Goal: Obtain resource: Download file/media

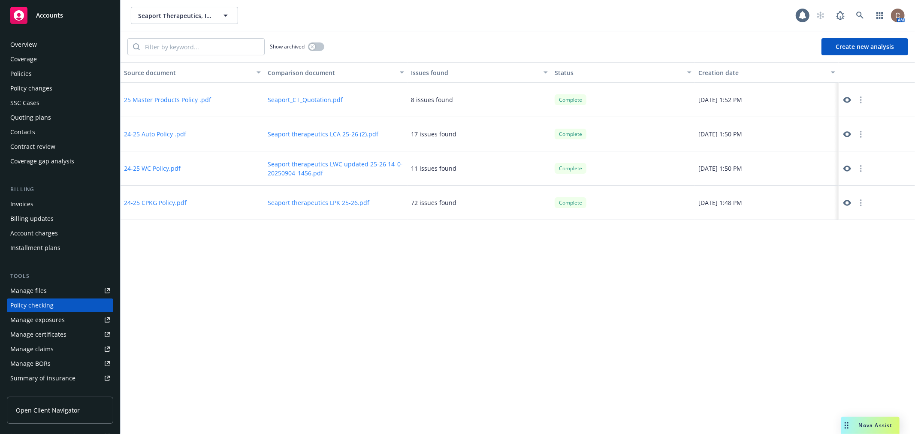
scroll to position [74, 0]
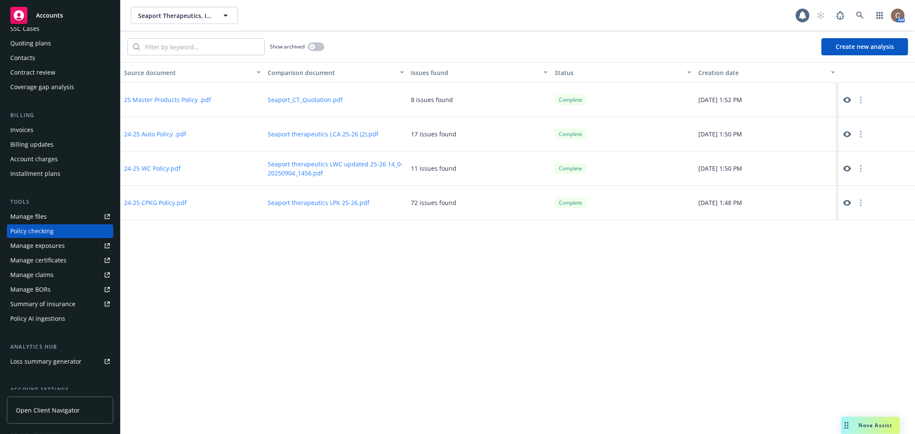
click at [846, 200] on icon at bounding box center [847, 203] width 8 height 6
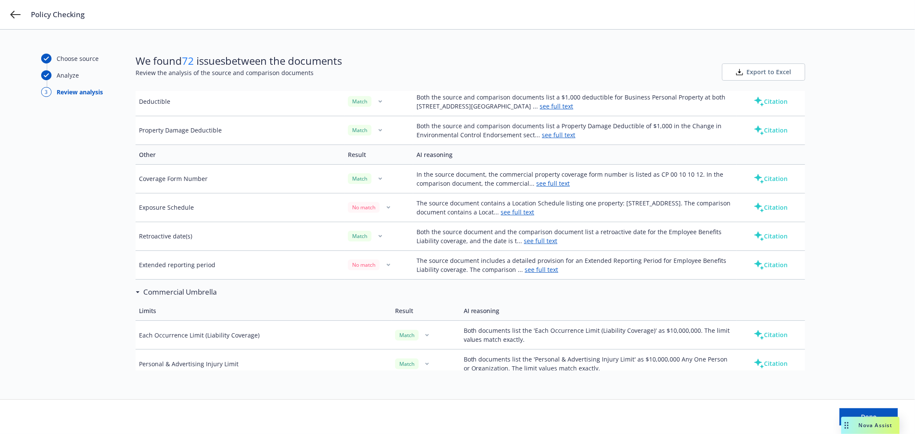
scroll to position [1811, 0]
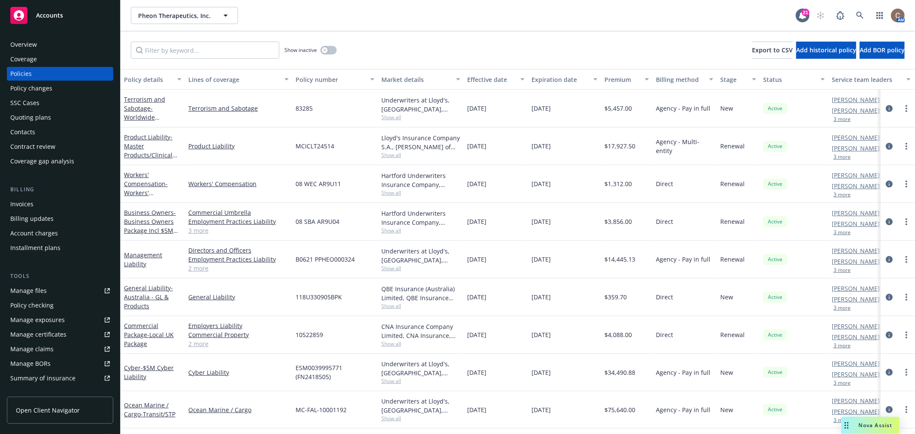
click at [49, 18] on span "Accounts" at bounding box center [49, 15] width 27 height 7
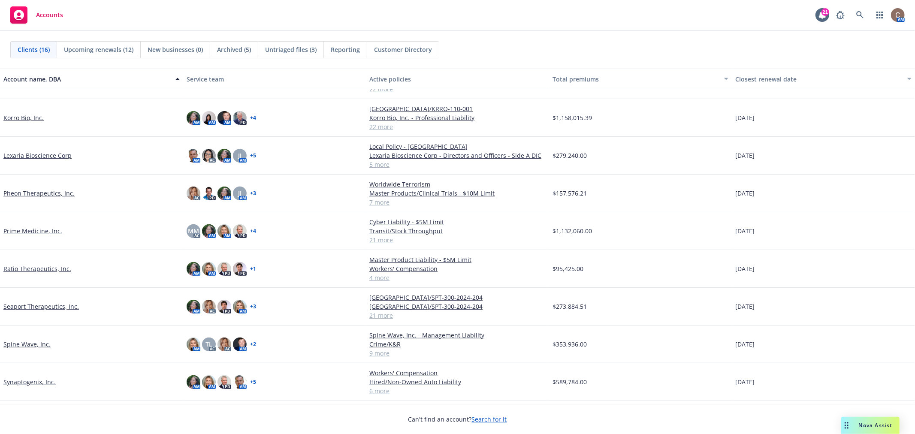
scroll to position [269, 0]
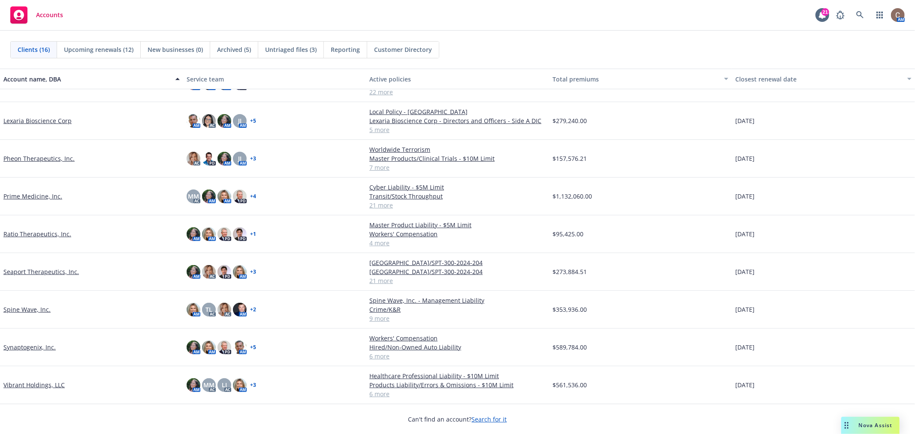
click at [51, 269] on link "Seaport Therapeutics, Inc." at bounding box center [41, 271] width 76 height 9
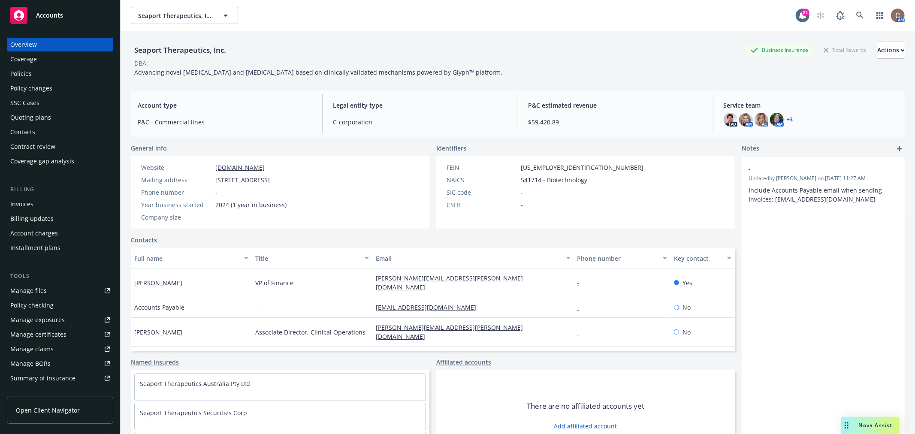
drag, startPoint x: 359, startPoint y: 180, endPoint x: 216, endPoint y: 178, distance: 143.7
click at [216, 178] on div "Website seaporttx.com Mailing address 101 Seaport Boulevard, 12 Floor, Boston, …" at bounding box center [214, 192] width 166 height 73
copy span "101 Seaport Boulevard, 12 Floor, Boston, MA, 02210"
click at [61, 12] on span "Accounts" at bounding box center [49, 15] width 27 height 7
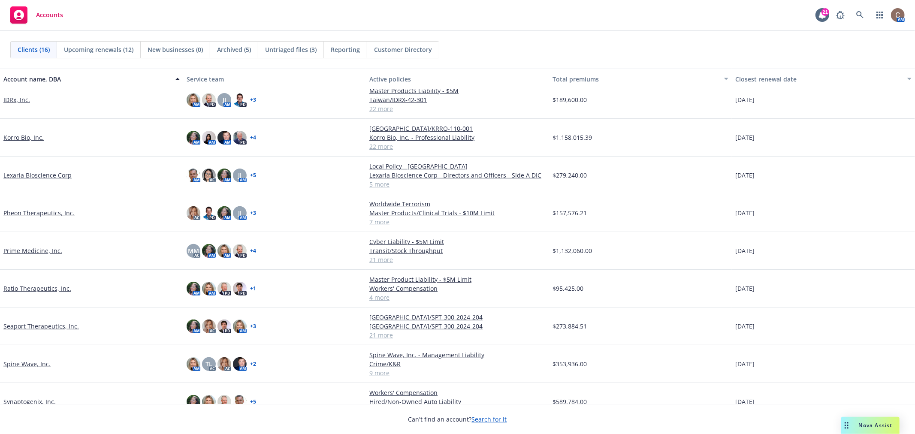
scroll to position [221, 0]
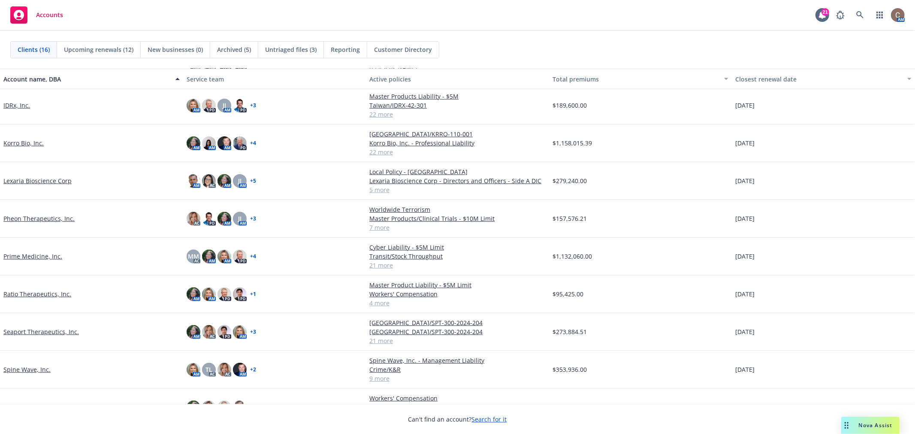
click at [26, 252] on link "Prime Medicine, Inc." at bounding box center [32, 256] width 59 height 9
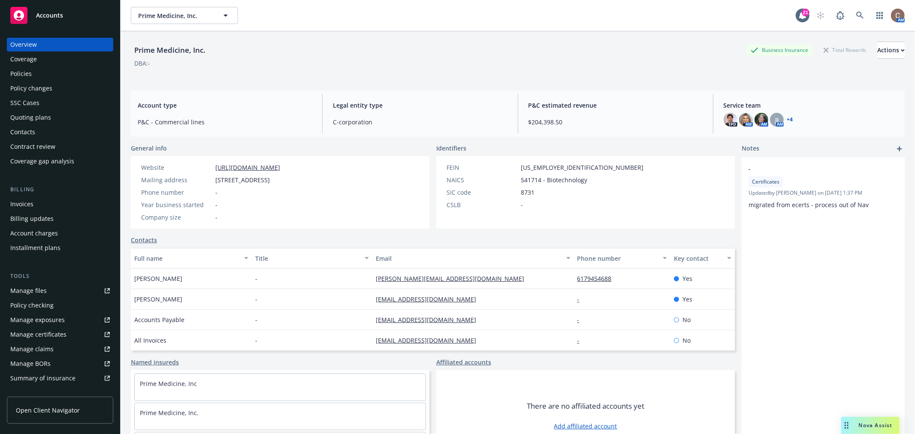
drag, startPoint x: 321, startPoint y: 179, endPoint x: 214, endPoint y: 179, distance: 106.4
click at [214, 179] on div "Mailing address 60 First Street, Cambridge, MA, 02141" at bounding box center [211, 179] width 146 height 9
copy span "60 First Street, Cambridge, MA, 02141"
click at [76, 15] on div "Accounts" at bounding box center [60, 15] width 100 height 17
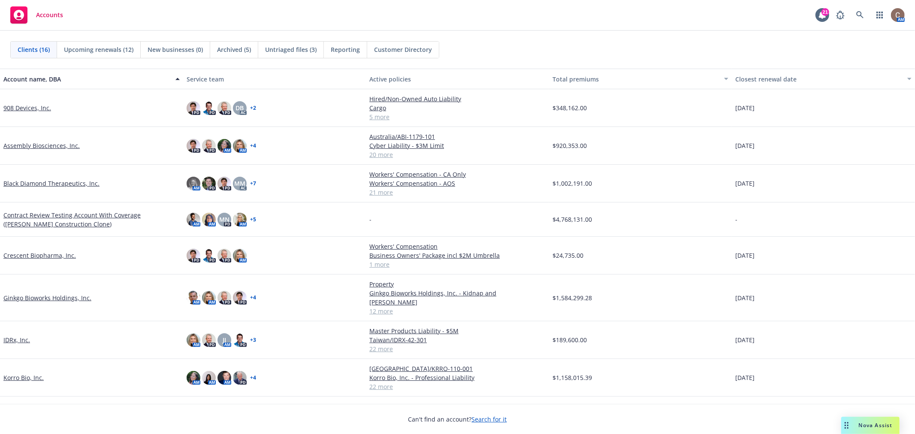
click at [42, 251] on link "Crescent Biopharma, Inc." at bounding box center [39, 255] width 73 height 9
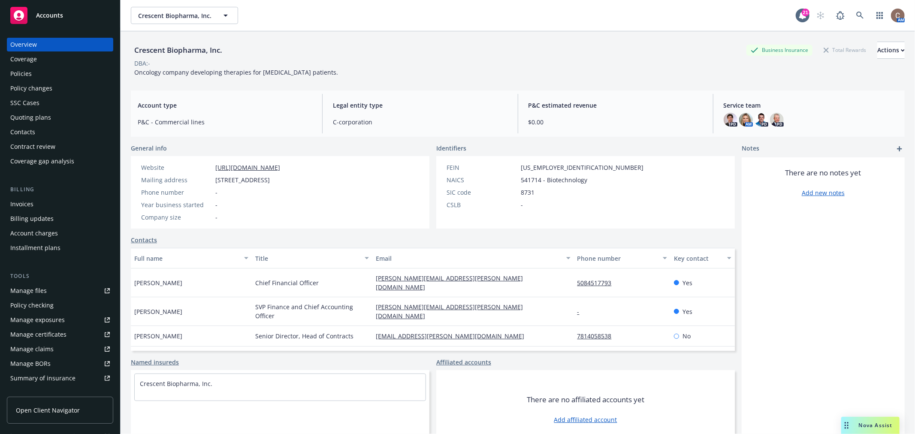
click at [55, 67] on div "Policies" at bounding box center [60, 74] width 100 height 14
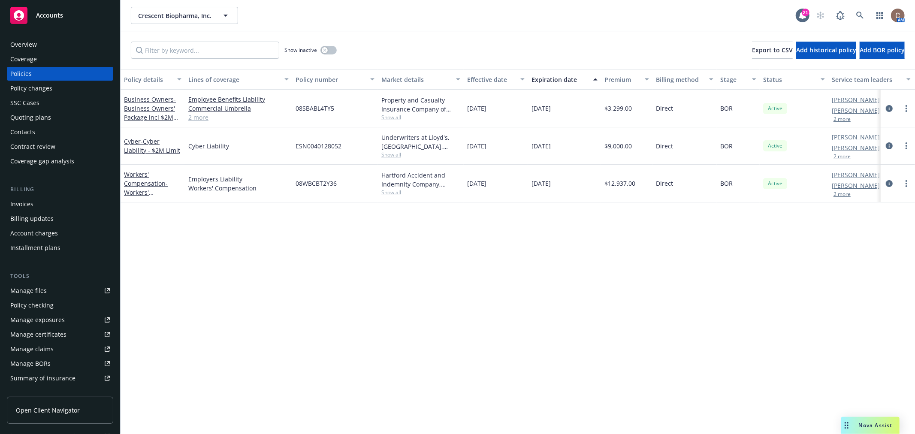
click at [54, 44] on div "Overview" at bounding box center [60, 45] width 100 height 14
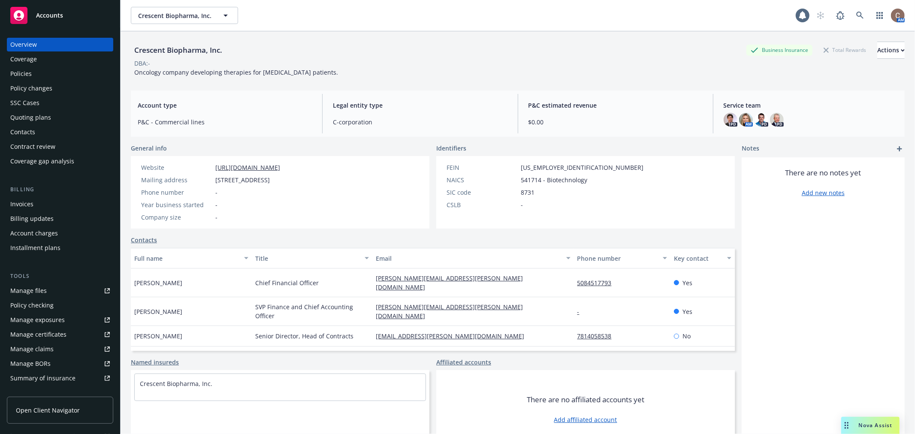
drag, startPoint x: 263, startPoint y: 181, endPoint x: 211, endPoint y: 182, distance: 52.3
click at [211, 182] on div "Mailing address 300 5th Ave, Waltham, MA, 02451" at bounding box center [211, 179] width 146 height 9
copy div "300 5th Ave, Waltham, MA, 02451"
click at [62, 27] on div "Overview Coverage Policies Policy changes SSC Cases Quoting plans Contacts Cont…" at bounding box center [60, 230] width 120 height 407
click at [62, 16] on span "Accounts" at bounding box center [49, 15] width 27 height 7
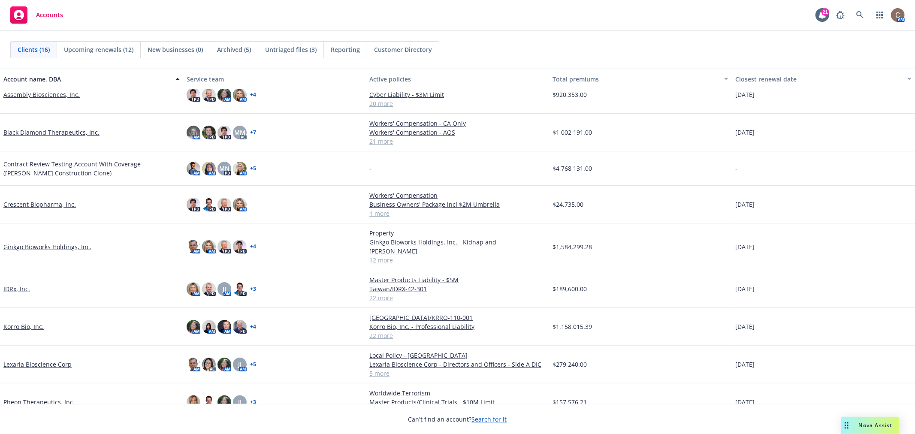
scroll to position [95, 0]
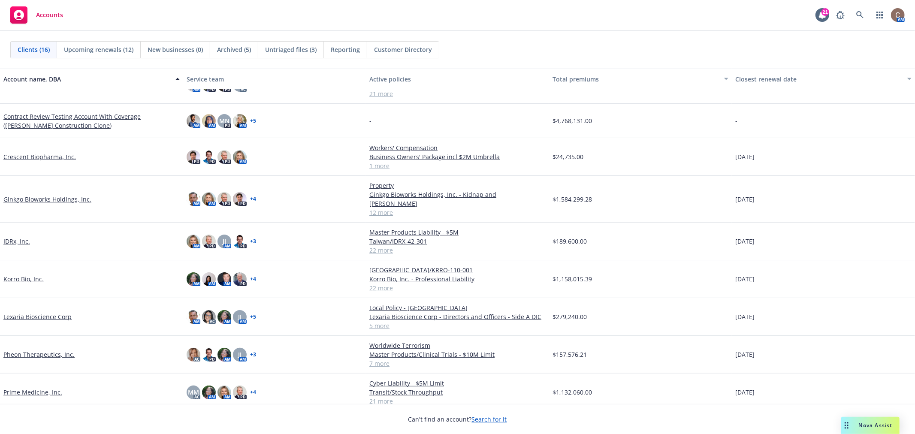
click at [21, 275] on link "Korro Bio, Inc." at bounding box center [23, 279] width 40 height 9
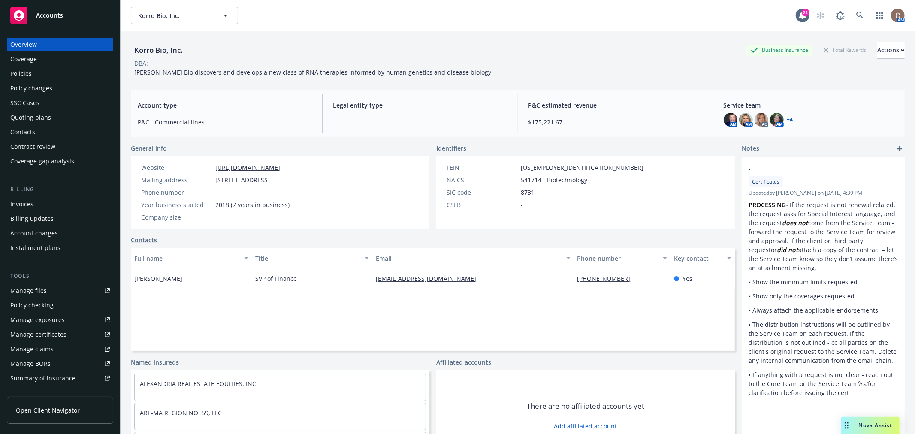
click at [28, 71] on div "Policies" at bounding box center [20, 74] width 21 height 14
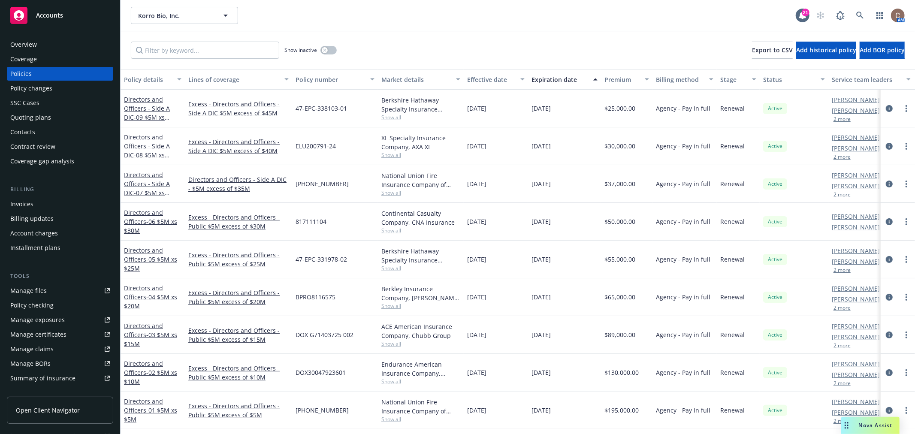
click at [48, 15] on span "Accounts" at bounding box center [49, 15] width 27 height 7
click at [48, 14] on span "Accounts" at bounding box center [49, 15] width 27 height 7
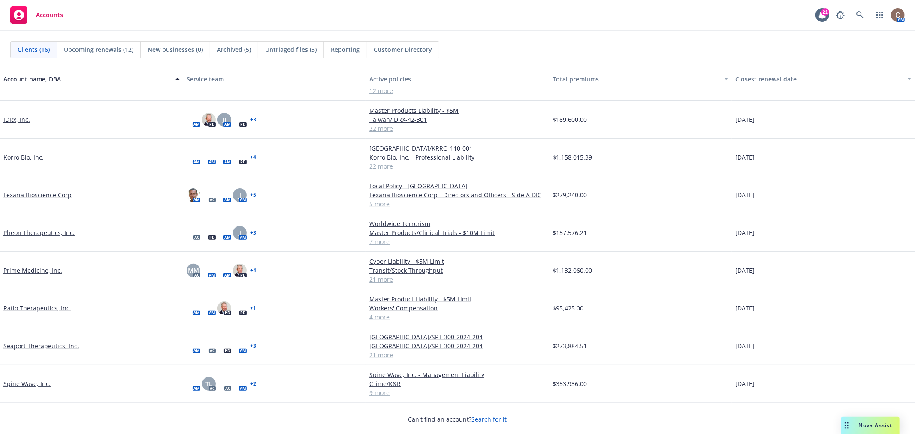
scroll to position [234, 0]
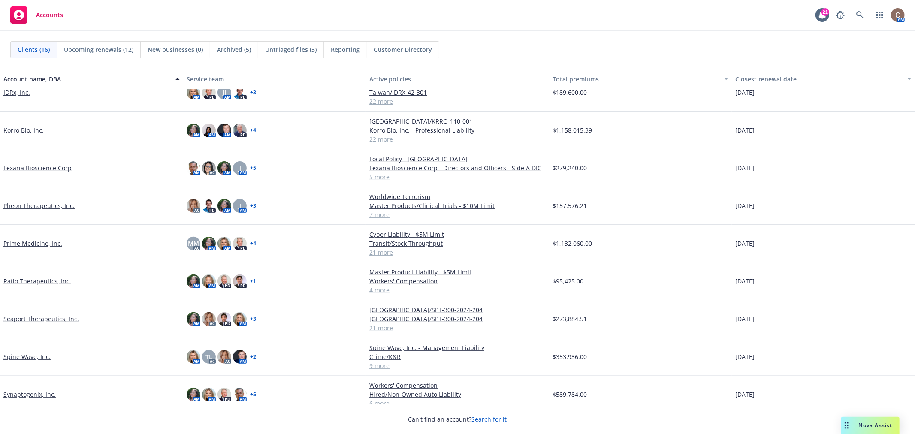
click at [44, 201] on link "Pheon Therapeutics, Inc." at bounding box center [38, 205] width 71 height 9
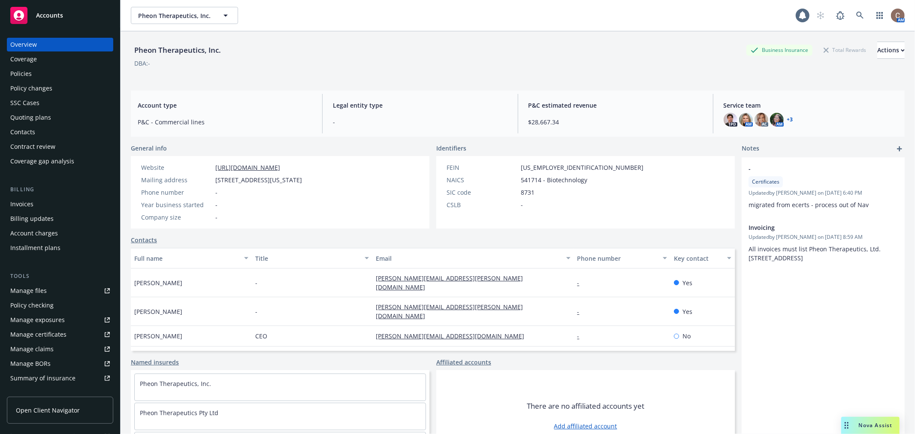
click at [46, 74] on div "Policies" at bounding box center [60, 74] width 100 height 14
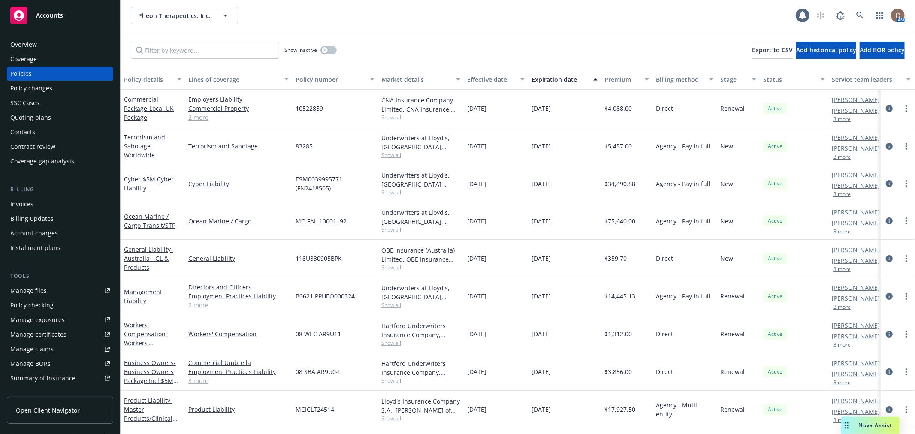
click at [45, 41] on div "Overview" at bounding box center [60, 45] width 100 height 14
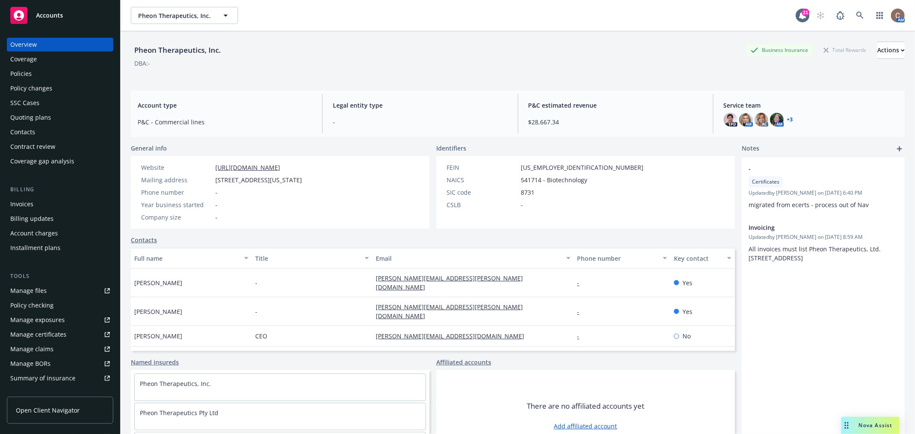
drag, startPoint x: 363, startPoint y: 179, endPoint x: 214, endPoint y: 178, distance: 148.4
click at [214, 178] on div "Website https://pheontx.com/ Mailing address 139 Massachusetts Avenue, Cambridg…" at bounding box center [221, 192] width 181 height 73
copy span "139 Massachusetts Avenue, Cambridge, MA, 02139"
click at [37, 14] on span "Accounts" at bounding box center [49, 15] width 27 height 7
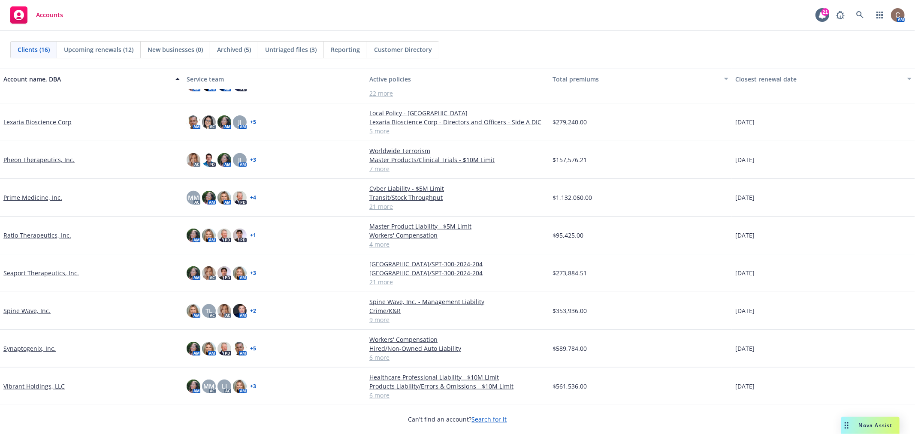
scroll to position [269, 0]
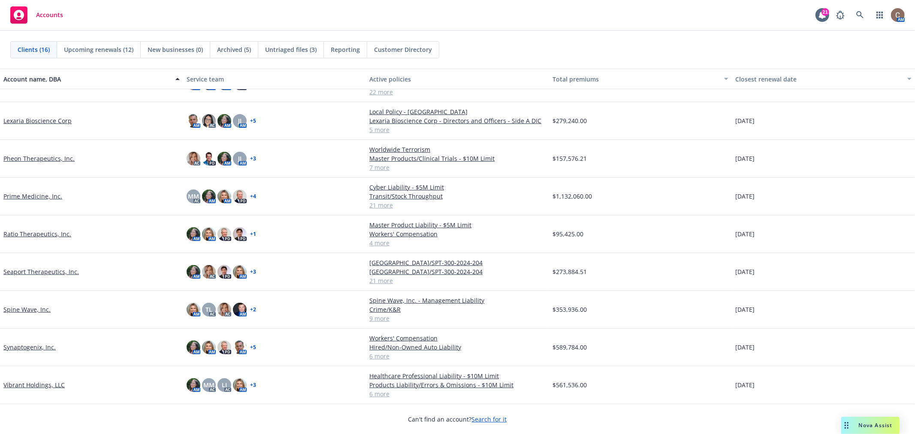
click at [36, 156] on link "Pheon Therapeutics, Inc." at bounding box center [38, 158] width 71 height 9
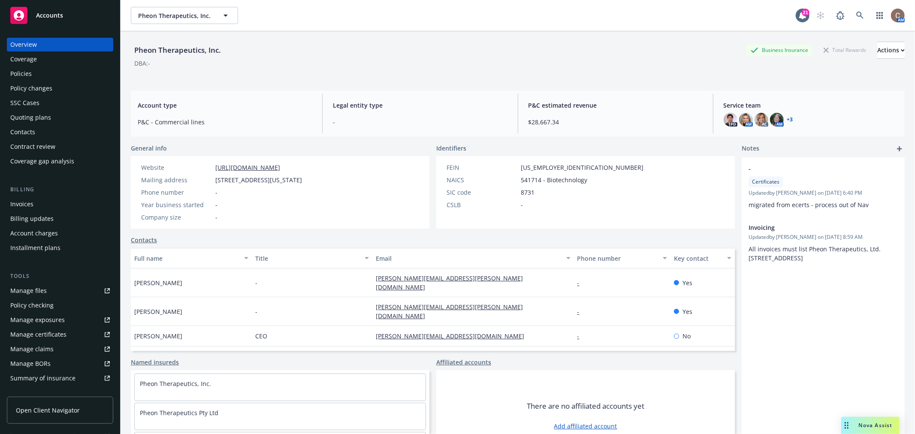
click at [42, 292] on div "Manage files" at bounding box center [28, 291] width 36 height 14
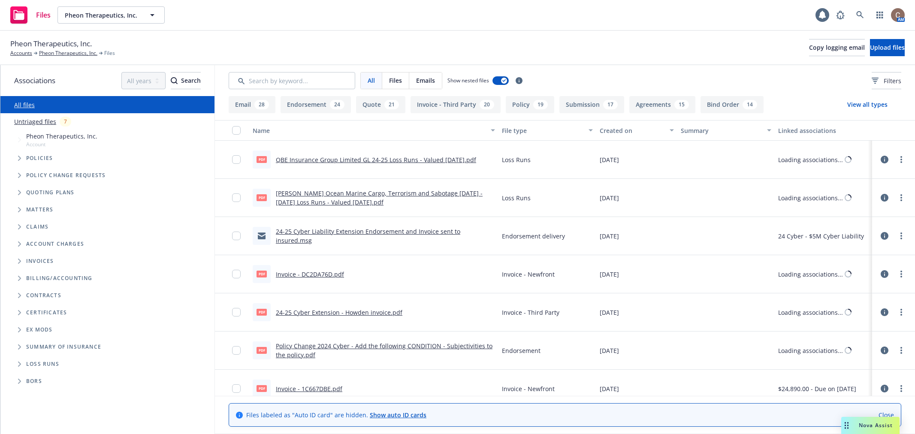
click at [276, 81] on input "Search by keyword..." at bounding box center [292, 80] width 127 height 17
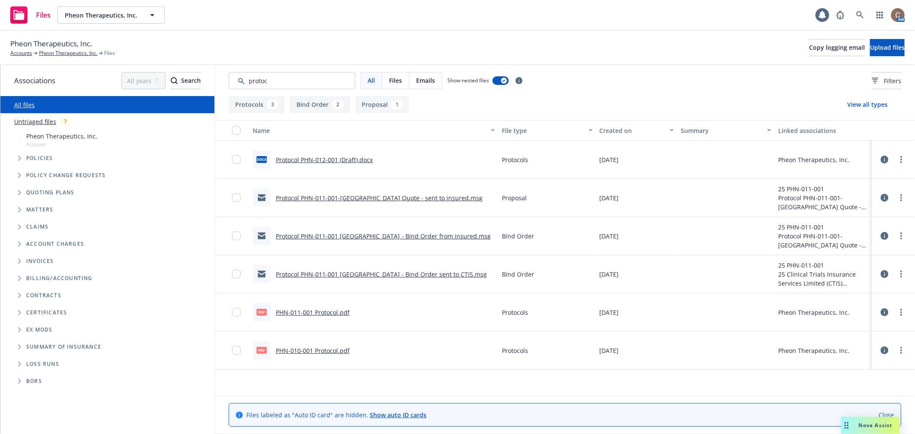
type input "protoc"
click at [326, 159] on link "Protocol PHN-012-001 (Draft).docx" at bounding box center [324, 160] width 97 height 8
click at [135, 14] on span "Pheon Therapeutics, Inc." at bounding box center [102, 15] width 74 height 9
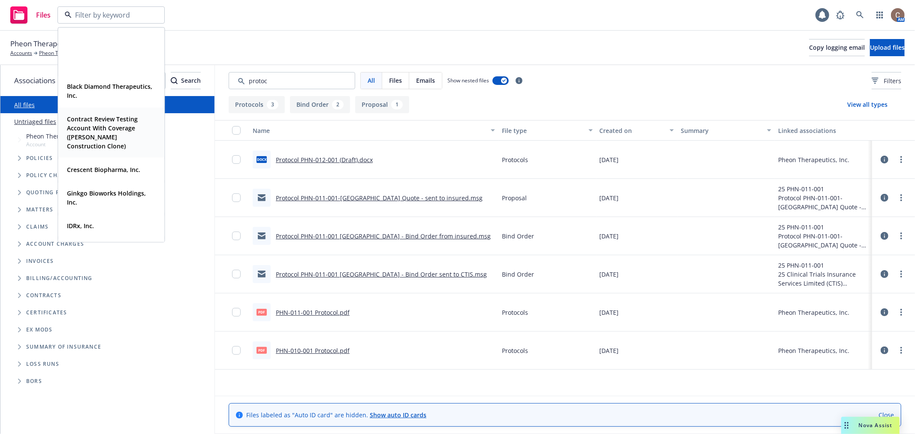
scroll to position [208, 0]
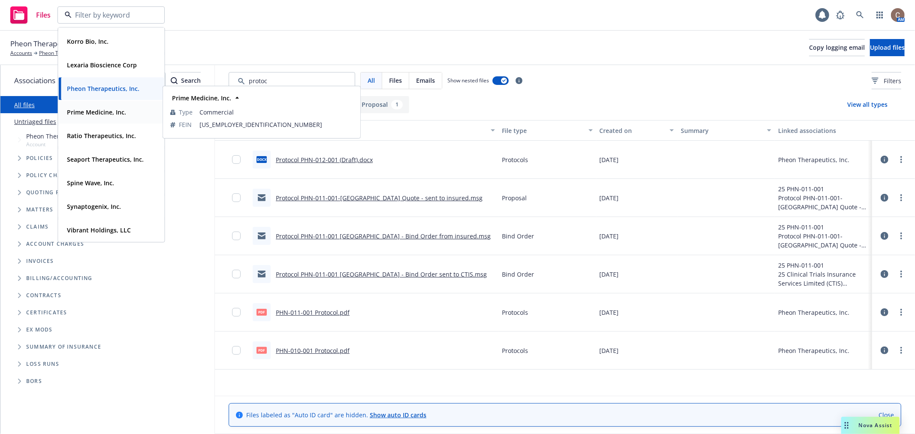
click at [99, 114] on strong "Prime Medicine, Inc." at bounding box center [96, 112] width 59 height 8
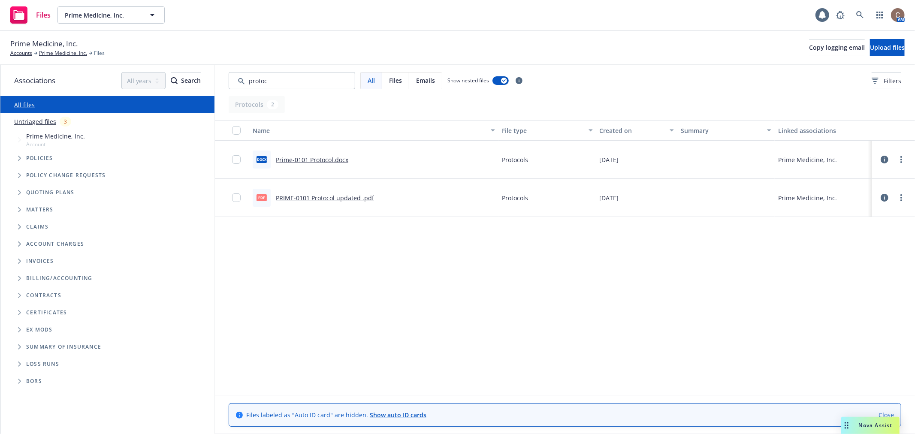
click at [296, 160] on link "Prime-0101 Protocol.docx" at bounding box center [312, 160] width 73 height 8
click at [298, 157] on link "Prime-0101 Protocol.docx" at bounding box center [312, 160] width 73 height 8
click at [314, 199] on link "PRIME-0101 Protocol updated .pdf" at bounding box center [325, 198] width 98 height 8
